Goal: Communication & Community: Share content

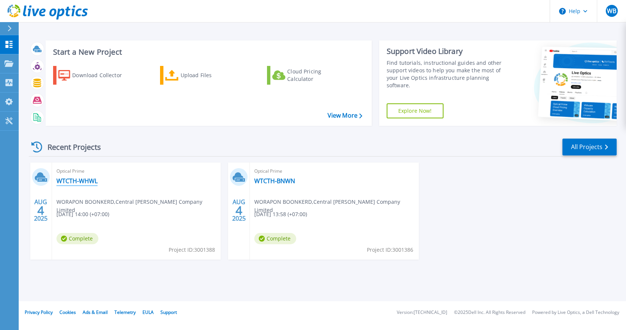
click at [74, 181] on link "WTCTH-WHWL" at bounding box center [76, 180] width 41 height 7
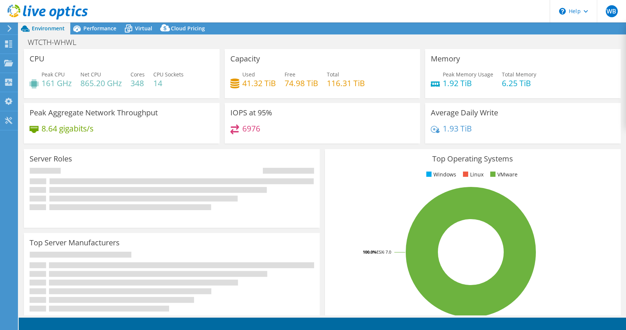
select select "USD"
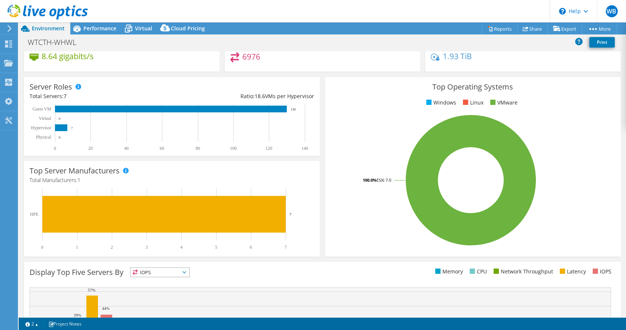
scroll to position [169, 0]
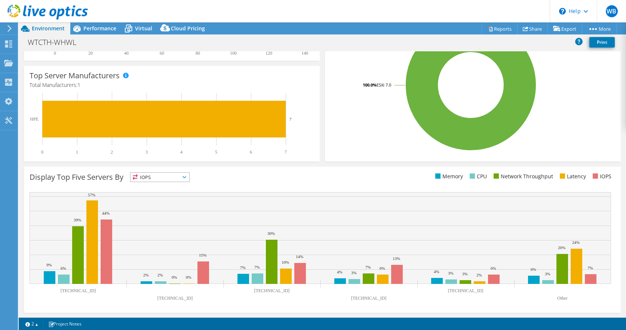
click at [178, 179] on span "IOPS" at bounding box center [160, 176] width 59 height 9
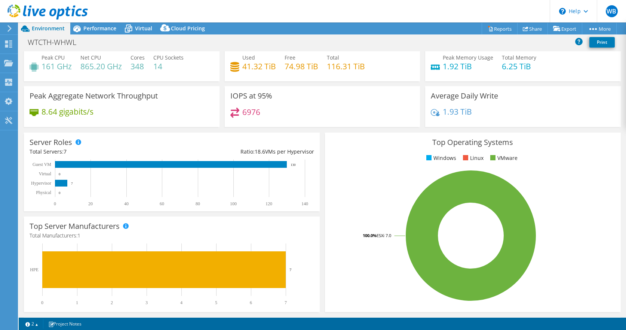
scroll to position [0, 0]
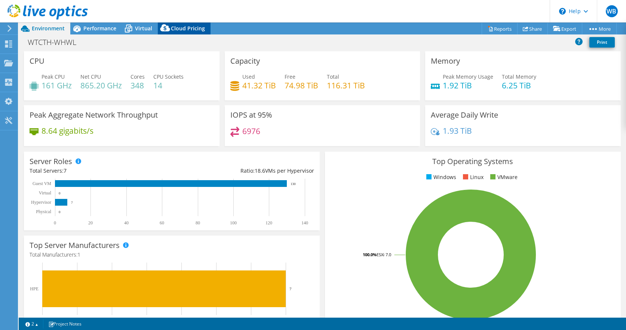
click at [179, 30] on span "Cloud Pricing" at bounding box center [188, 28] width 34 height 7
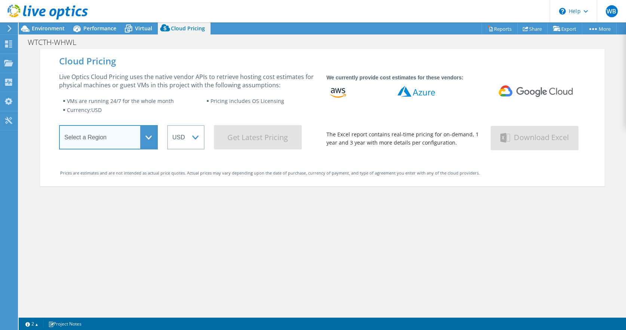
click at [92, 143] on select "Select a Region Asia Pacific (Hong Kong) Asia Pacific (Mumbai) Asia Pacific (Se…" at bounding box center [108, 137] width 99 height 24
select select "Singapore"
click at [59, 128] on select "Select a Region Asia Pacific (Hong Kong) Asia Pacific (Mumbai) Asia Pacific (Se…" at bounding box center [108, 137] width 99 height 24
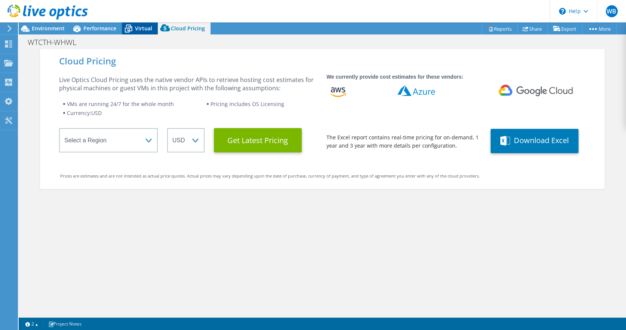
click at [132, 28] on icon at bounding box center [128, 28] width 13 height 13
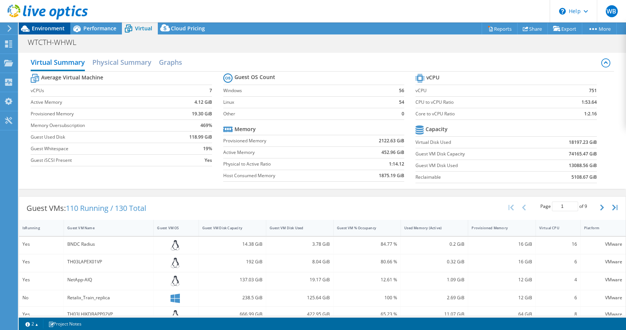
click at [44, 28] on span "Environment" at bounding box center [48, 28] width 33 height 7
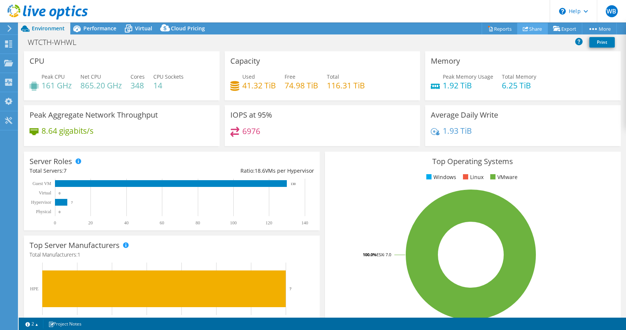
click at [537, 30] on link "Share" at bounding box center [532, 29] width 31 height 12
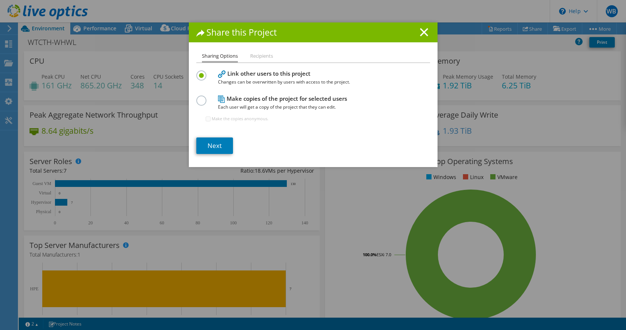
click at [201, 97] on label at bounding box center [202, 96] width 13 height 2
click at [0, 0] on input "radio" at bounding box center [0, 0] width 0 height 0
click at [201, 72] on label at bounding box center [202, 71] width 13 height 2
click at [0, 0] on input "radio" at bounding box center [0, 0] width 0 height 0
click at [214, 143] on link "Next" at bounding box center [214, 145] width 37 height 16
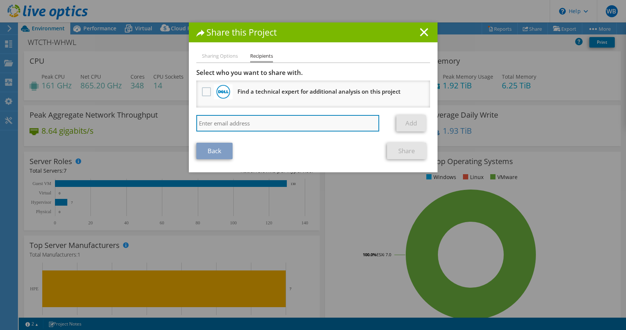
click at [222, 121] on input "search" at bounding box center [287, 123] width 183 height 16
type input "kam"
drag, startPoint x: 226, startPoint y: 123, endPoint x: 180, endPoint y: 122, distance: 46.0
click at [180, 122] on div "Share this Project Sharing Options Recipients Link other users to this project …" at bounding box center [313, 164] width 626 height 285
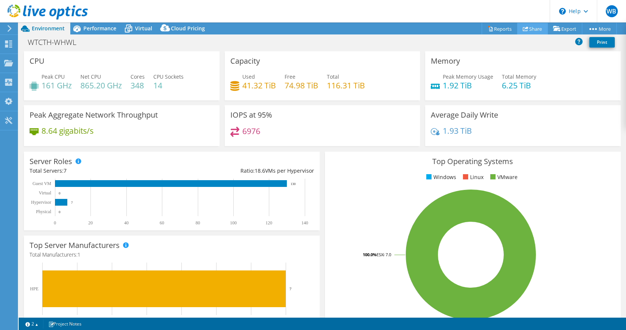
click at [537, 26] on link "Share" at bounding box center [532, 29] width 31 height 12
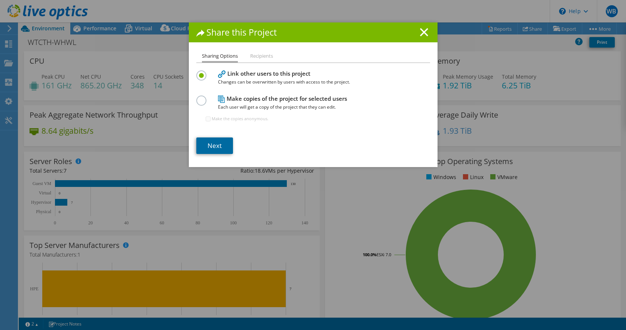
click at [210, 148] on link "Next" at bounding box center [214, 145] width 37 height 16
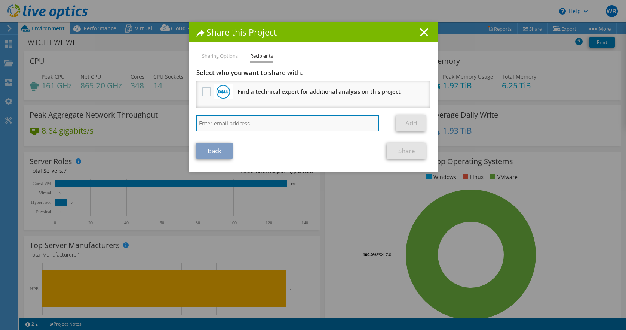
click at [219, 123] on input "search" at bounding box center [287, 123] width 183 height 16
paste input "kamol@bananatreehorse.com"
type input "kamol@bananatreehorse.com"
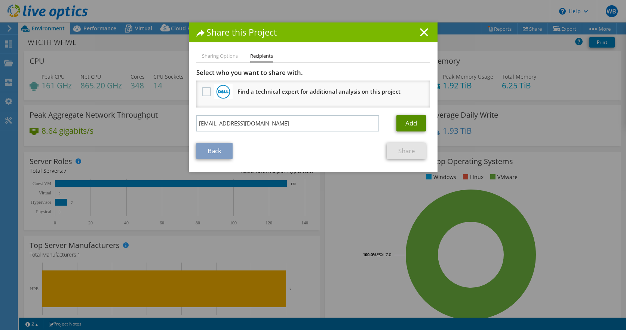
click at [419, 123] on link "Add" at bounding box center [411, 123] width 30 height 16
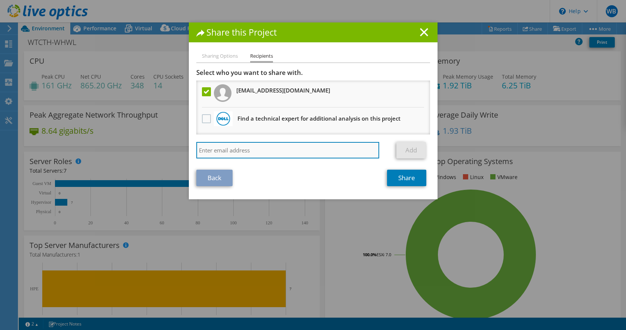
click at [248, 150] on input "search" at bounding box center [287, 150] width 183 height 16
paste input "warawit@bananatreehorse.com"
type input "warawit@bananatreehorse.com"
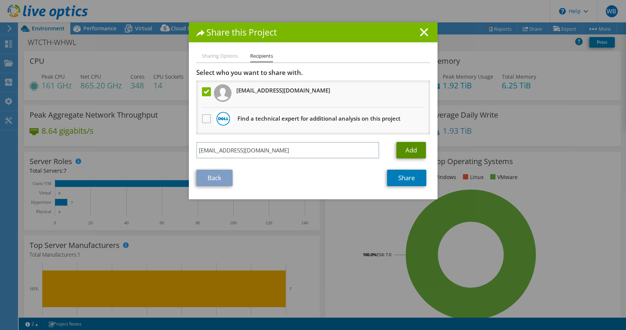
click at [410, 149] on link "Add" at bounding box center [411, 150] width 30 height 16
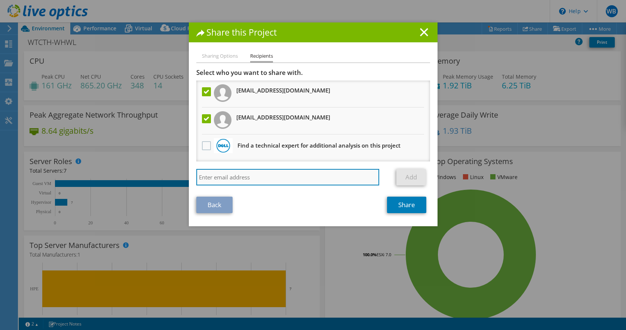
click at [267, 172] on input "search" at bounding box center [287, 177] width 183 height 16
paste input "wuttikrai@vstecs.co.th"
type input "wuttikrai@vstecs.co.th"
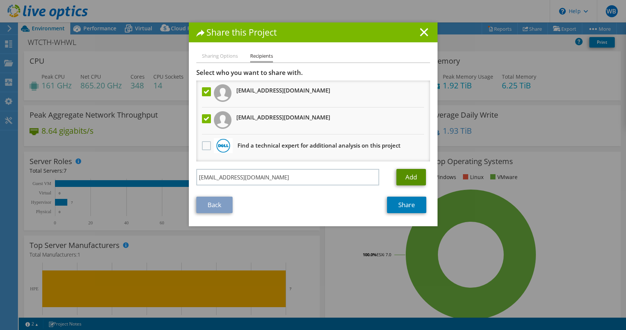
click at [402, 181] on link "Add" at bounding box center [411, 177] width 30 height 16
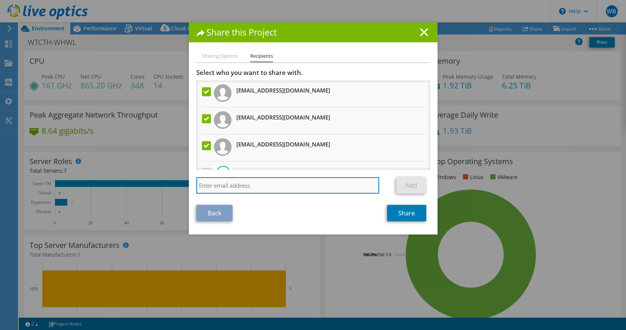
click at [254, 186] on input "search" at bounding box center [287, 185] width 183 height 16
paste input "laksames@vstesc.co.th"
type input "laksames@vstesc.co.th"
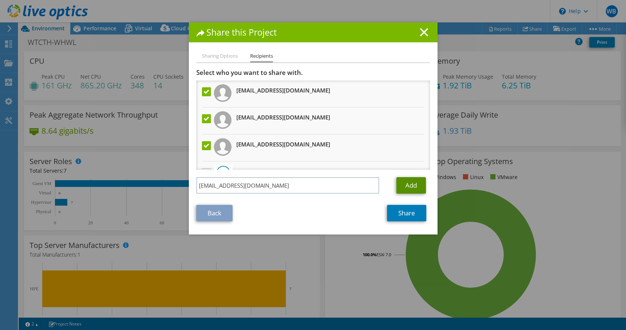
click at [407, 183] on link "Add" at bounding box center [411, 185] width 30 height 16
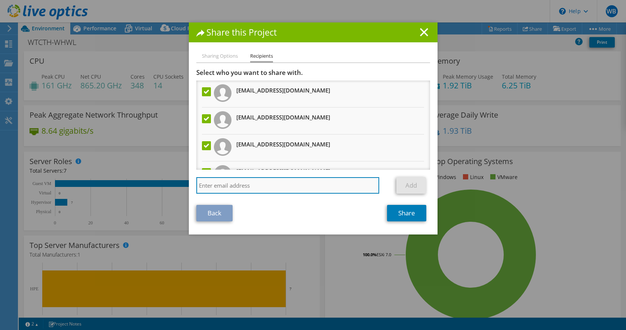
click at [328, 186] on input "search" at bounding box center [287, 185] width 183 height 16
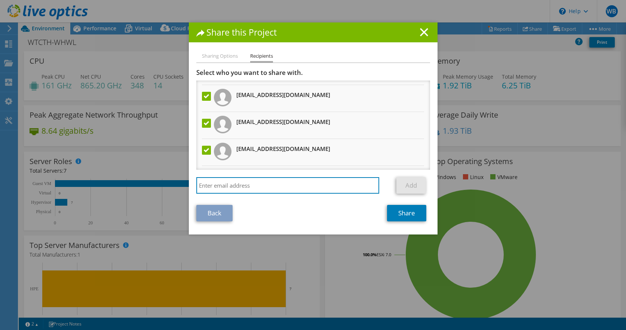
scroll to position [46, 0]
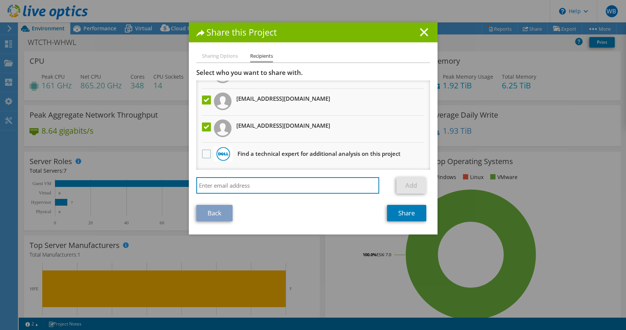
paste input "Wirojwu@watsons.co.th"
type input "Wirojwu@watsons.co.th"
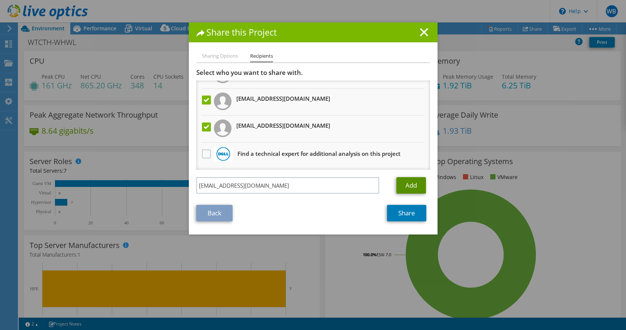
click at [406, 184] on link "Add" at bounding box center [411, 185] width 30 height 16
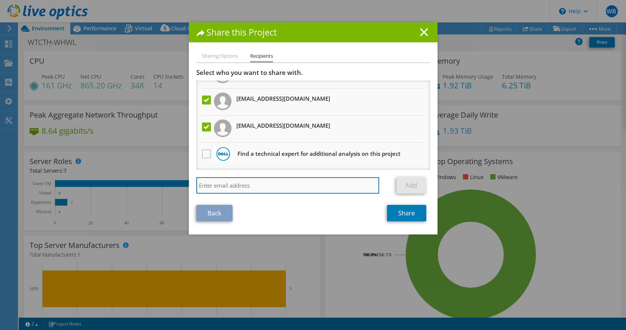
click at [309, 189] on input "search" at bounding box center [287, 185] width 183 height 16
paste input "tongta@bananatreehorse.com"
type input "tongta@bananatreehorse.com"
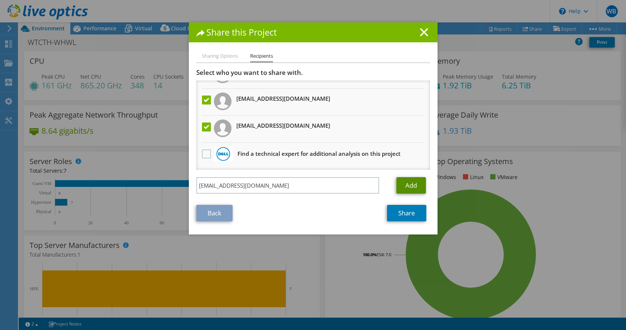
click at [418, 189] on link "Add" at bounding box center [411, 185] width 30 height 16
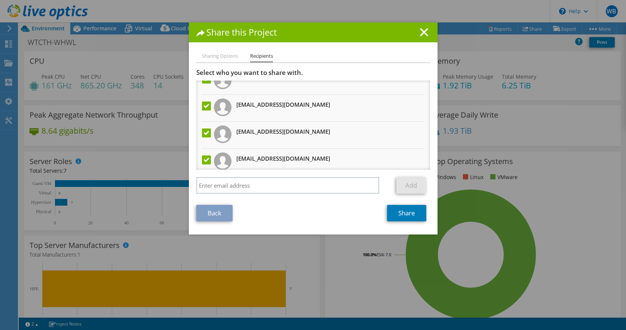
scroll to position [28, 0]
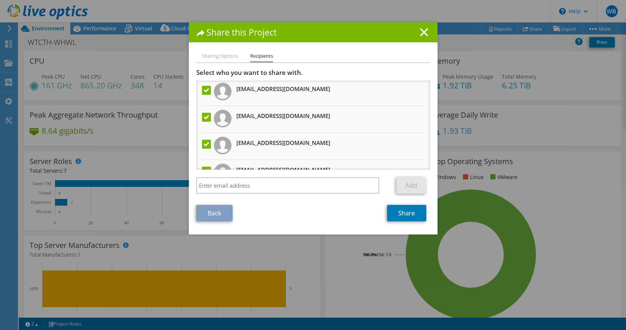
click at [211, 119] on label at bounding box center [207, 117] width 11 height 9
click at [0, 0] on input "checkbox" at bounding box center [0, 0] width 0 height 0
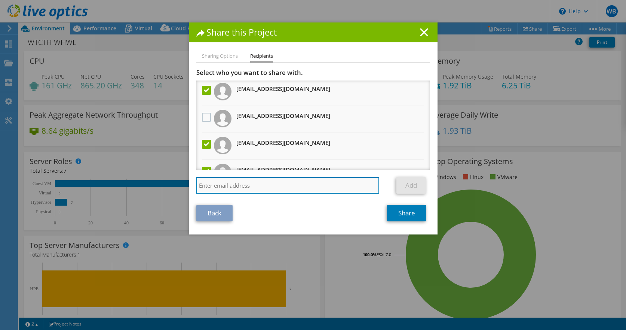
click at [322, 188] on input "search" at bounding box center [287, 185] width 183 height 16
paste input "laksames@vstesc.co.th"
click at [243, 186] on input "laksames@vstesc.co.th" at bounding box center [287, 185] width 183 height 16
type input "laksames@vstecs.co.th"
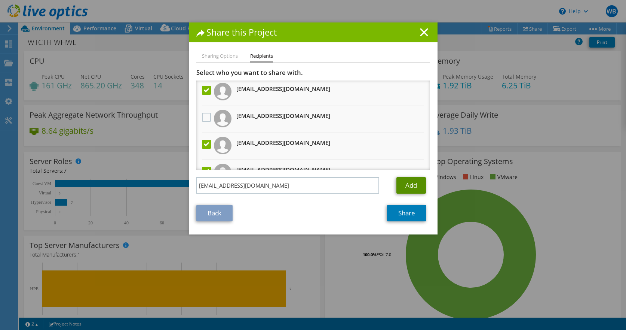
click at [412, 182] on link "Add" at bounding box center [411, 185] width 30 height 16
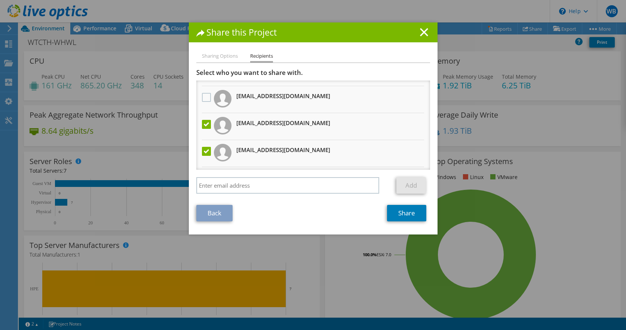
scroll to position [126, 0]
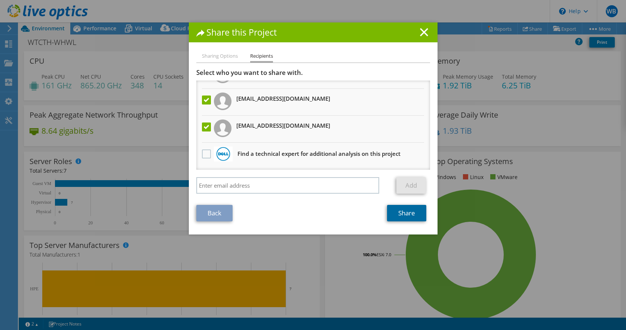
click at [400, 217] on link "Share" at bounding box center [406, 213] width 39 height 16
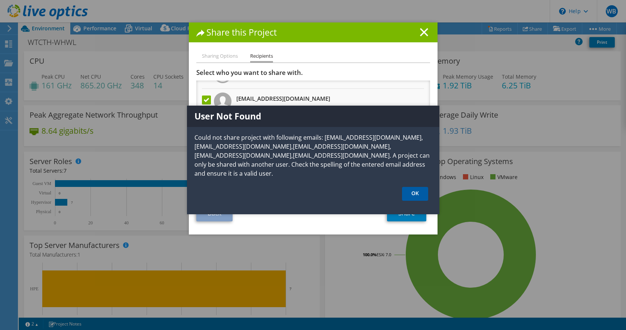
click at [419, 187] on link "OK" at bounding box center [415, 194] width 26 height 14
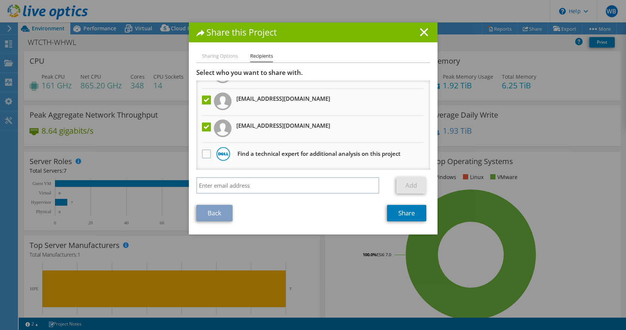
click at [230, 55] on li "Sharing Options" at bounding box center [220, 56] width 36 height 9
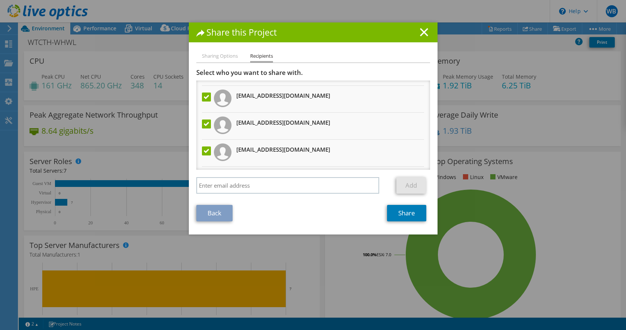
scroll to position [107, 0]
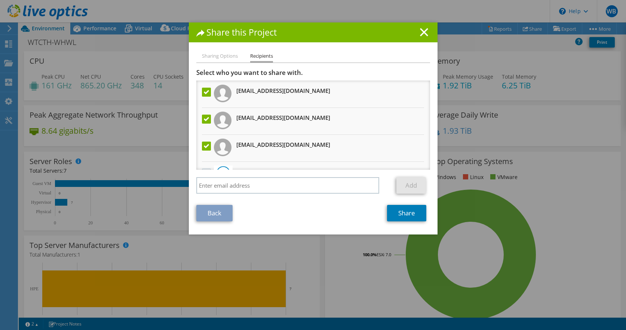
click at [205, 149] on label at bounding box center [207, 145] width 11 height 9
click at [0, 0] on input "checkbox" at bounding box center [0, 0] width 0 height 0
click at [205, 109] on li "warawit@bananatreehorse.com" at bounding box center [313, 121] width 234 height 27
click at [205, 120] on label at bounding box center [207, 118] width 11 height 9
click at [0, 0] on input "checkbox" at bounding box center [0, 0] width 0 height 0
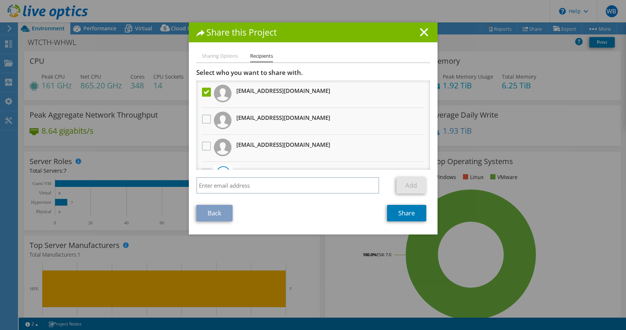
click at [205, 97] on div at bounding box center [206, 93] width 13 height 16
click at [205, 92] on label at bounding box center [207, 92] width 11 height 9
click at [0, 0] on input "checkbox" at bounding box center [0, 0] width 0 height 0
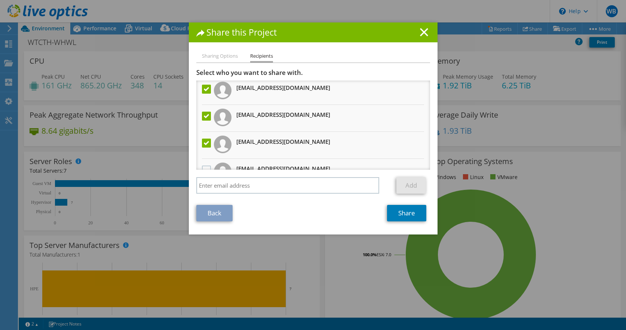
scroll to position [0, 0]
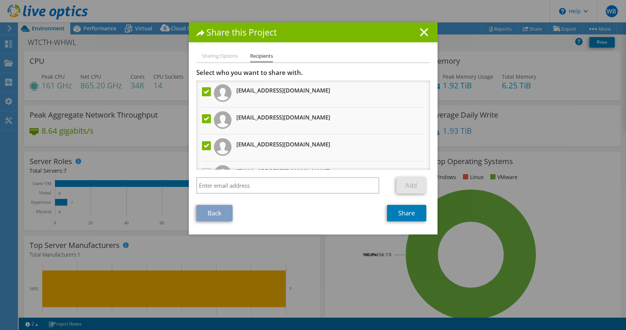
click at [203, 142] on label at bounding box center [207, 145] width 11 height 9
click at [0, 0] on input "checkbox" at bounding box center [0, 0] width 0 height 0
click at [203, 112] on div at bounding box center [206, 119] width 13 height 16
click at [205, 119] on label at bounding box center [207, 118] width 11 height 9
click at [0, 0] on input "checkbox" at bounding box center [0, 0] width 0 height 0
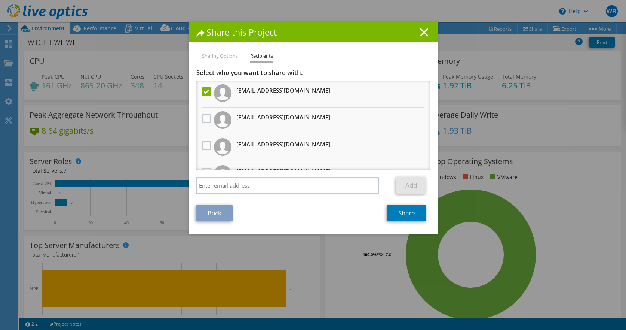
click at [205, 88] on label at bounding box center [207, 91] width 11 height 9
click at [0, 0] on input "checkbox" at bounding box center [0, 0] width 0 height 0
click at [218, 61] on li "Sharing Options" at bounding box center [220, 56] width 36 height 9
click at [221, 55] on li "Sharing Options" at bounding box center [220, 56] width 36 height 9
click at [211, 213] on link "Back" at bounding box center [214, 213] width 36 height 16
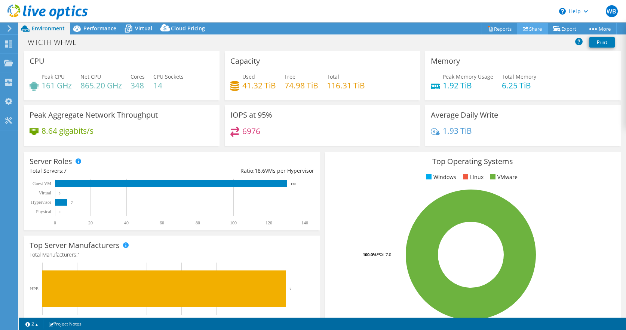
click at [525, 30] on link "Share" at bounding box center [532, 29] width 31 height 12
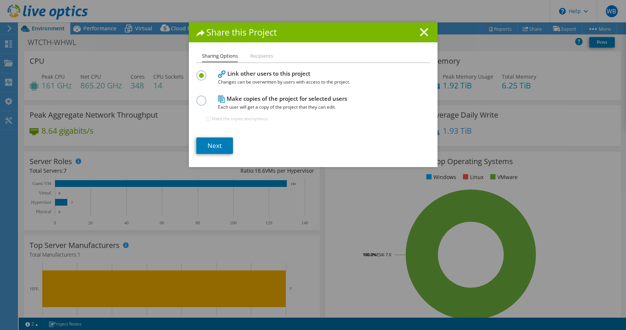
click at [201, 96] on label at bounding box center [202, 96] width 13 height 2
click at [0, 0] on input "radio" at bounding box center [0, 0] width 0 height 0
click at [211, 146] on link "Next" at bounding box center [214, 145] width 37 height 16
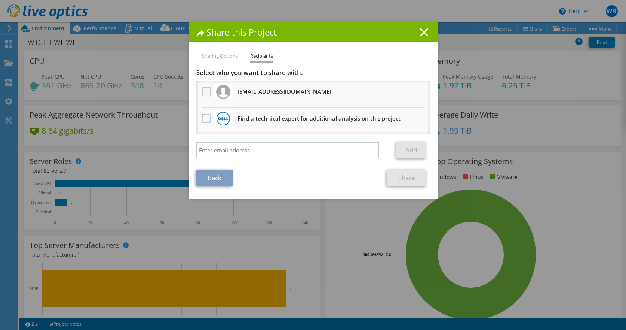
click at [204, 94] on label at bounding box center [207, 91] width 11 height 9
click at [0, 0] on input "checkbox" at bounding box center [0, 0] width 0 height 0
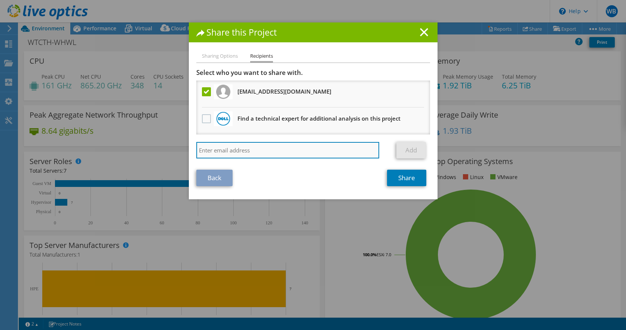
click at [215, 145] on input "search" at bounding box center [287, 150] width 183 height 16
type input "wi"
drag, startPoint x: 210, startPoint y: 150, endPoint x: 164, endPoint y: 144, distance: 46.0
click at [164, 144] on div "Share this Project Sharing Options Recipients Link other users to this project …" at bounding box center [313, 164] width 626 height 285
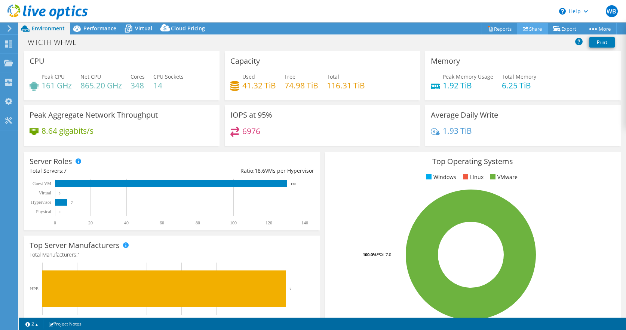
click at [525, 24] on link "Share" at bounding box center [532, 29] width 31 height 12
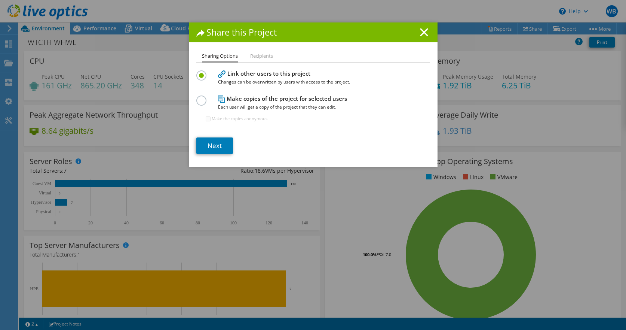
click at [209, 105] on div "Make copies of the project for selected users Each user will get a copy of the …" at bounding box center [313, 112] width 234 height 36
click at [202, 97] on label at bounding box center [202, 96] width 13 height 2
click at [0, 0] on input "radio" at bounding box center [0, 0] width 0 height 0
click at [209, 119] on input "Make the copies anonymous." at bounding box center [208, 118] width 5 height 5
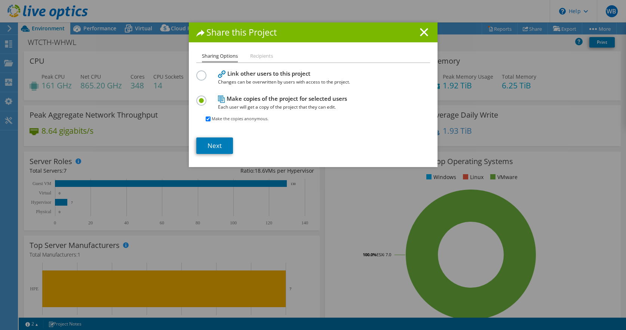
checkbox input "false"
click at [212, 144] on link "Next" at bounding box center [214, 145] width 37 height 16
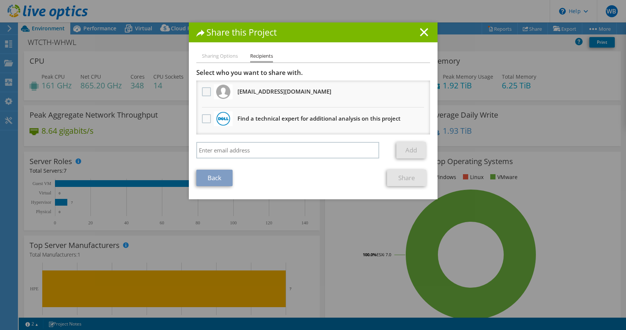
click at [206, 90] on label at bounding box center [207, 91] width 11 height 9
click at [0, 0] on input "checkbox" at bounding box center [0, 0] width 0 height 0
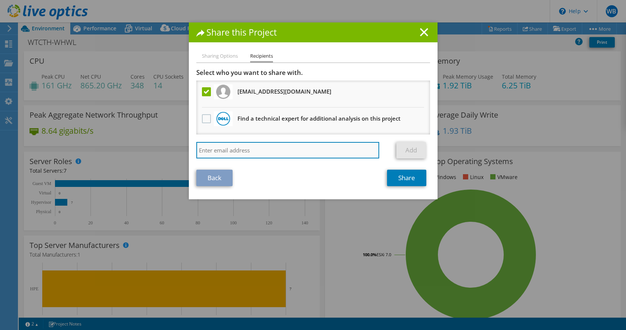
click at [217, 145] on input "search" at bounding box center [287, 150] width 183 height 16
paste input "laksames@vstesc.co.th"
drag, startPoint x: 236, startPoint y: 151, endPoint x: 244, endPoint y: 153, distance: 8.2
click at [244, 153] on input "laksames@vstesc.co.th" at bounding box center [287, 150] width 183 height 16
type input "laksames@vstecs.co.th"
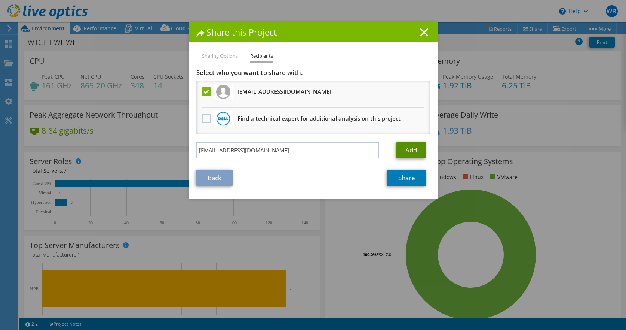
click at [422, 145] on link "Add" at bounding box center [411, 150] width 30 height 16
click at [422, 134] on li "Find a technical expert for additional analysis on this project" at bounding box center [313, 120] width 234 height 27
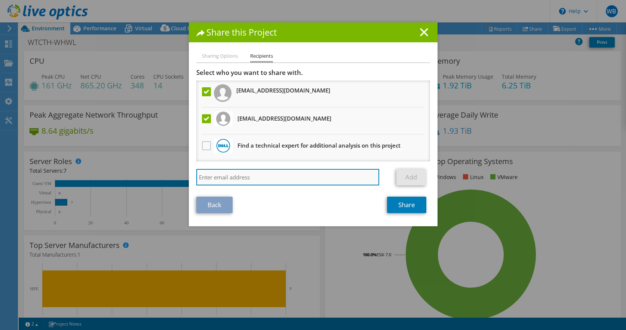
click at [301, 176] on input "search" at bounding box center [287, 177] width 183 height 16
type input "wirojwu@watsons.co.th"
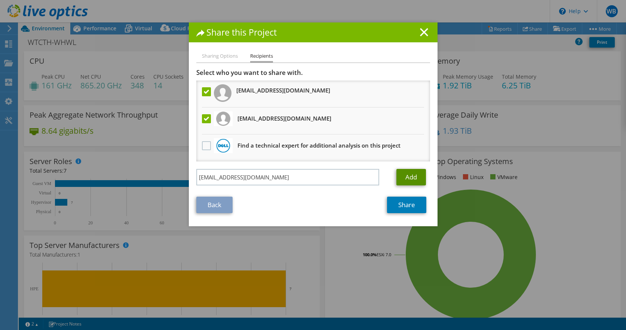
click at [416, 177] on link "Add" at bounding box center [411, 177] width 30 height 16
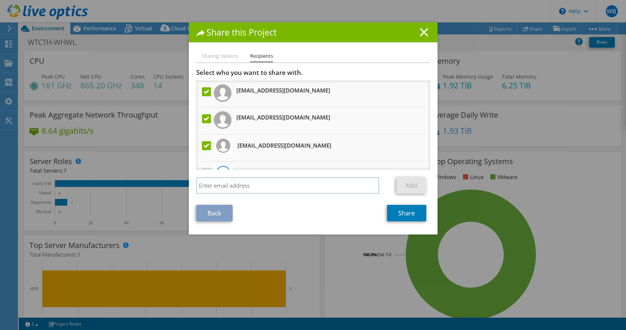
scroll to position [19, 0]
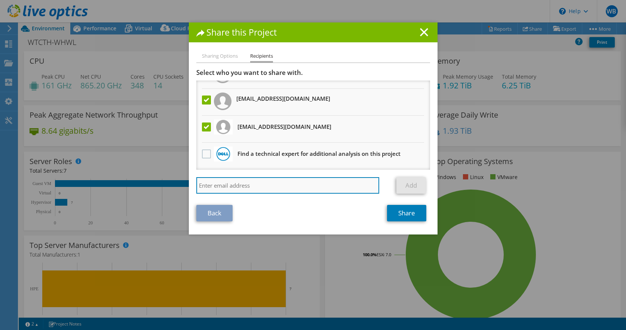
click at [259, 187] on input "search" at bounding box center [287, 185] width 183 height 16
paste input "warawit@bananatreehorse.com"
type input "warawit@bananatreehorse.com"
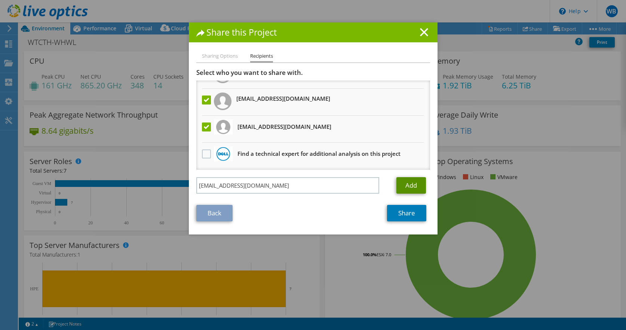
click at [423, 186] on link "Add" at bounding box center [411, 185] width 30 height 16
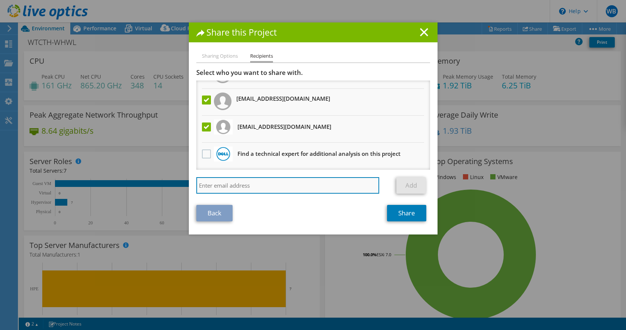
click at [209, 185] on input "search" at bounding box center [287, 185] width 183 height 16
paste input "kamol@bananatreehorse.com"
type input "kamol@bananatreehorse.com"
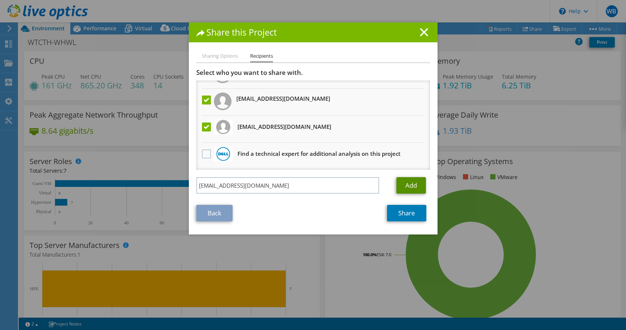
click at [405, 185] on link "Add" at bounding box center [411, 185] width 30 height 16
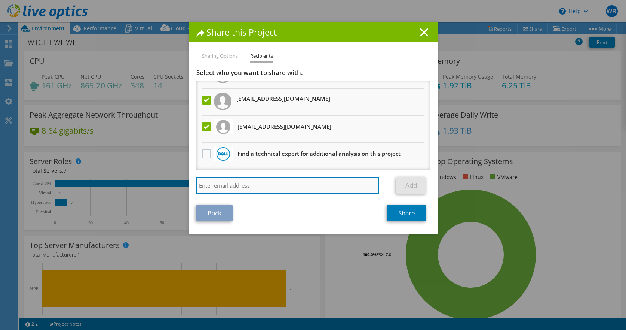
click at [257, 184] on input "search" at bounding box center [287, 185] width 183 height 16
paste input "tongta@bananatreehorse.com"
type input "tongta@bananatreehorse.com"
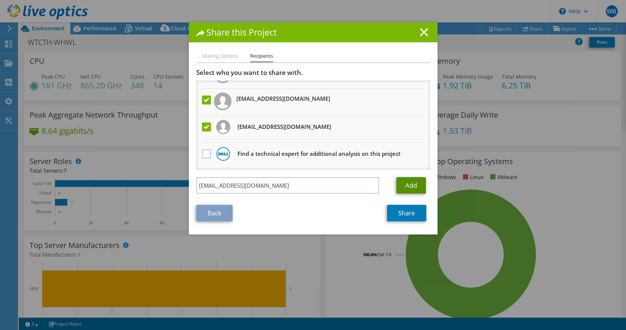
click at [409, 188] on link "Add" at bounding box center [411, 185] width 30 height 16
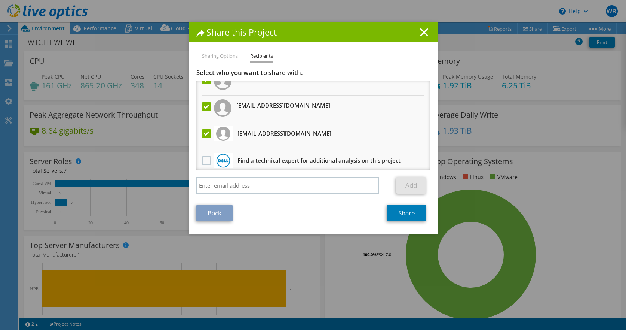
scroll to position [99, 0]
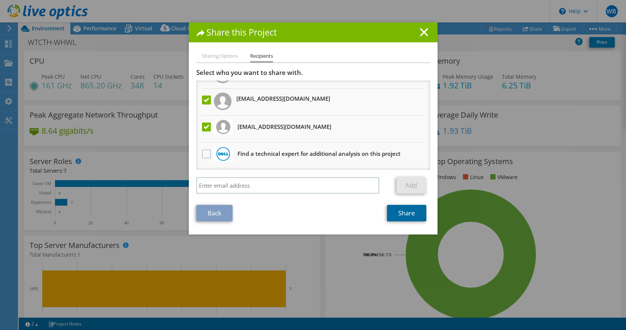
click at [412, 218] on link "Share" at bounding box center [406, 213] width 39 height 16
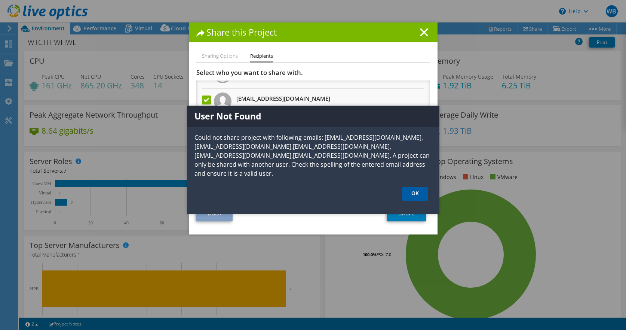
click at [420, 187] on link "OK" at bounding box center [415, 194] width 26 height 14
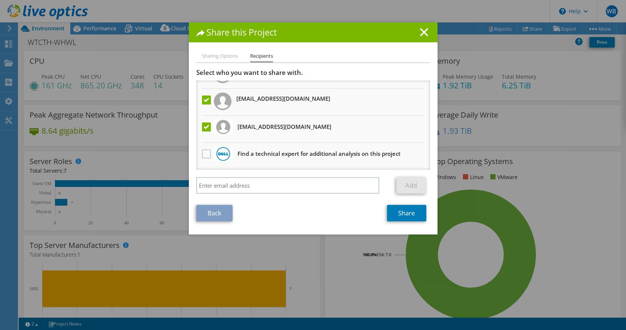
scroll to position [0, 0]
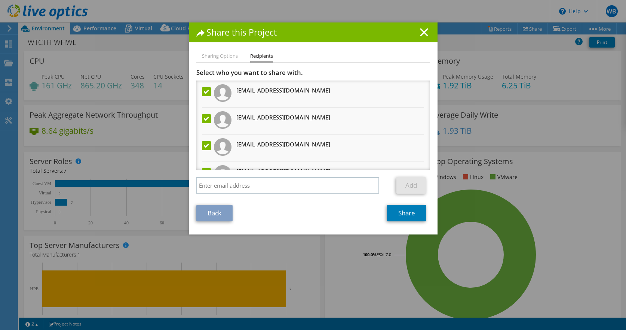
click at [207, 145] on label at bounding box center [207, 145] width 11 height 9
click at [0, 0] on input "checkbox" at bounding box center [0, 0] width 0 height 0
click at [206, 118] on label at bounding box center [207, 118] width 11 height 9
click at [0, 0] on input "checkbox" at bounding box center [0, 0] width 0 height 0
click at [206, 88] on label at bounding box center [207, 91] width 11 height 9
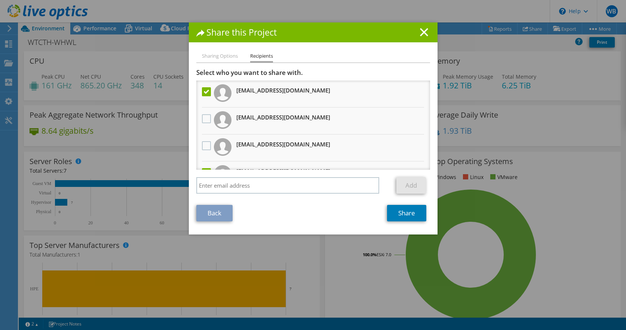
click at [0, 0] on input "checkbox" at bounding box center [0, 0] width 0 height 0
click at [404, 213] on link "Share" at bounding box center [406, 213] width 39 height 16
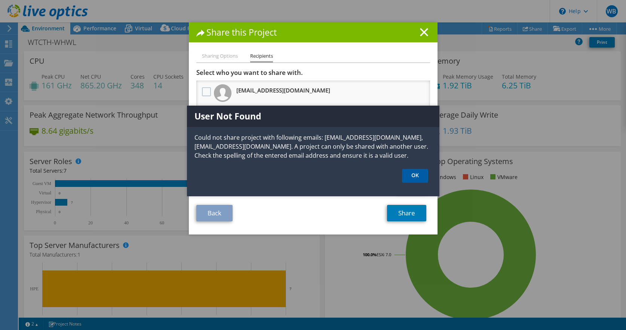
click at [410, 183] on link "OK" at bounding box center [415, 176] width 26 height 14
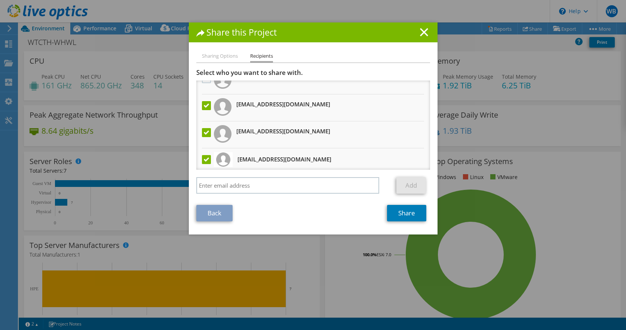
scroll to position [80, 0]
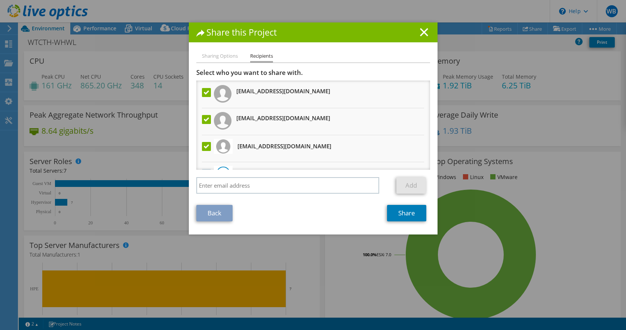
click at [207, 117] on label at bounding box center [207, 119] width 11 height 9
click at [0, 0] on input "checkbox" at bounding box center [0, 0] width 0 height 0
click at [207, 94] on label at bounding box center [207, 92] width 11 height 9
click at [0, 0] on input "checkbox" at bounding box center [0, 0] width 0 height 0
click at [401, 212] on link "Share" at bounding box center [406, 213] width 39 height 16
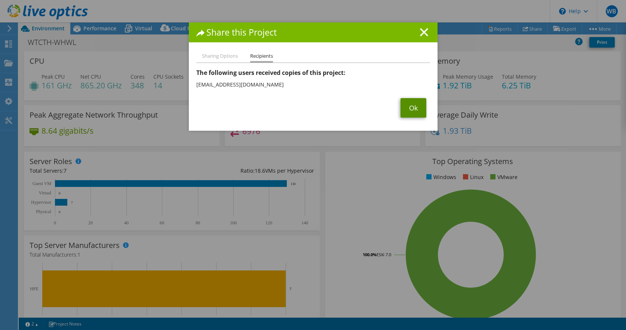
click at [414, 104] on link "Ok" at bounding box center [414, 107] width 26 height 19
